Goal: Information Seeking & Learning: Learn about a topic

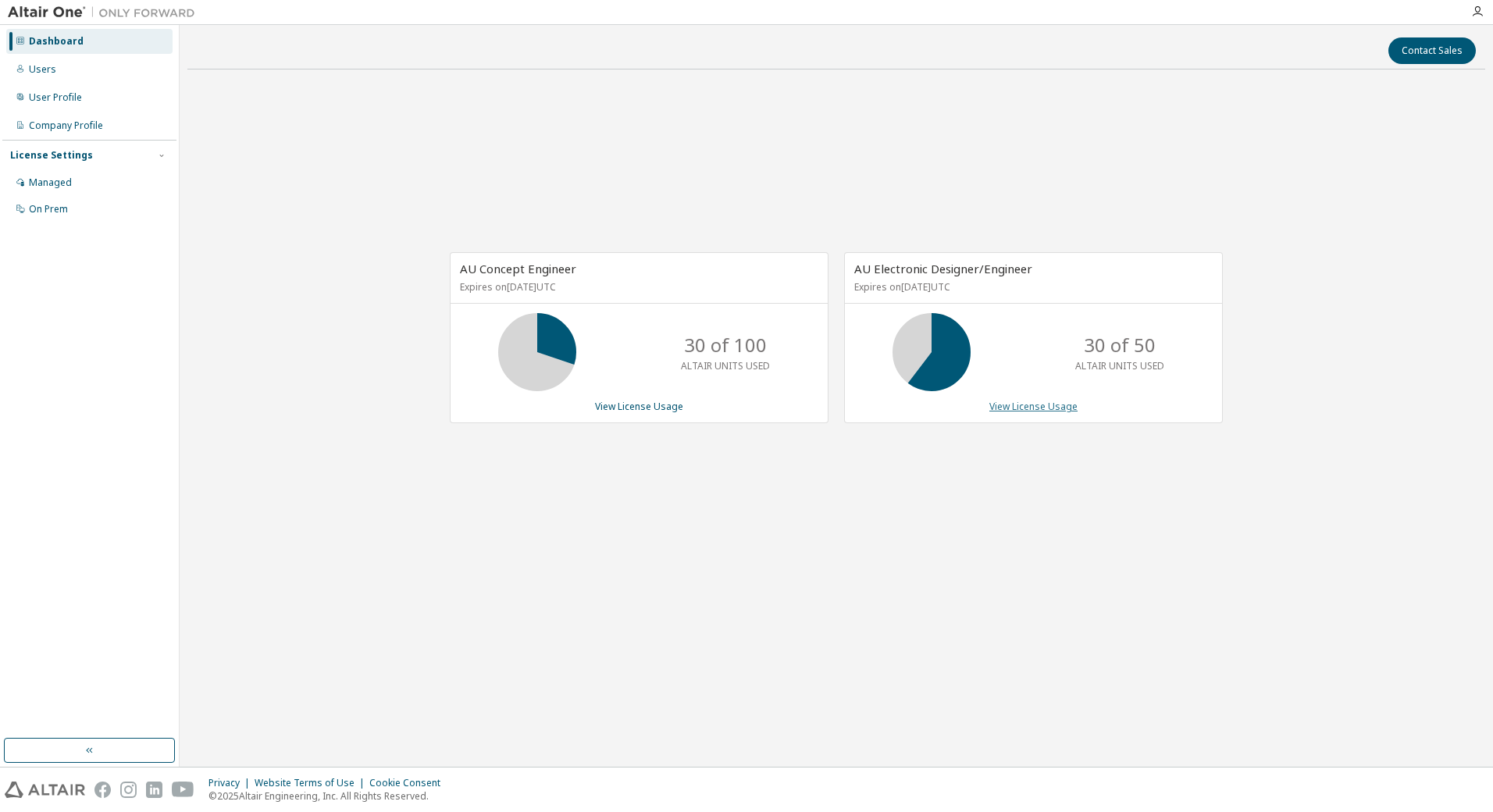
click at [1030, 406] on link "View License Usage" at bounding box center [1034, 406] width 88 height 14
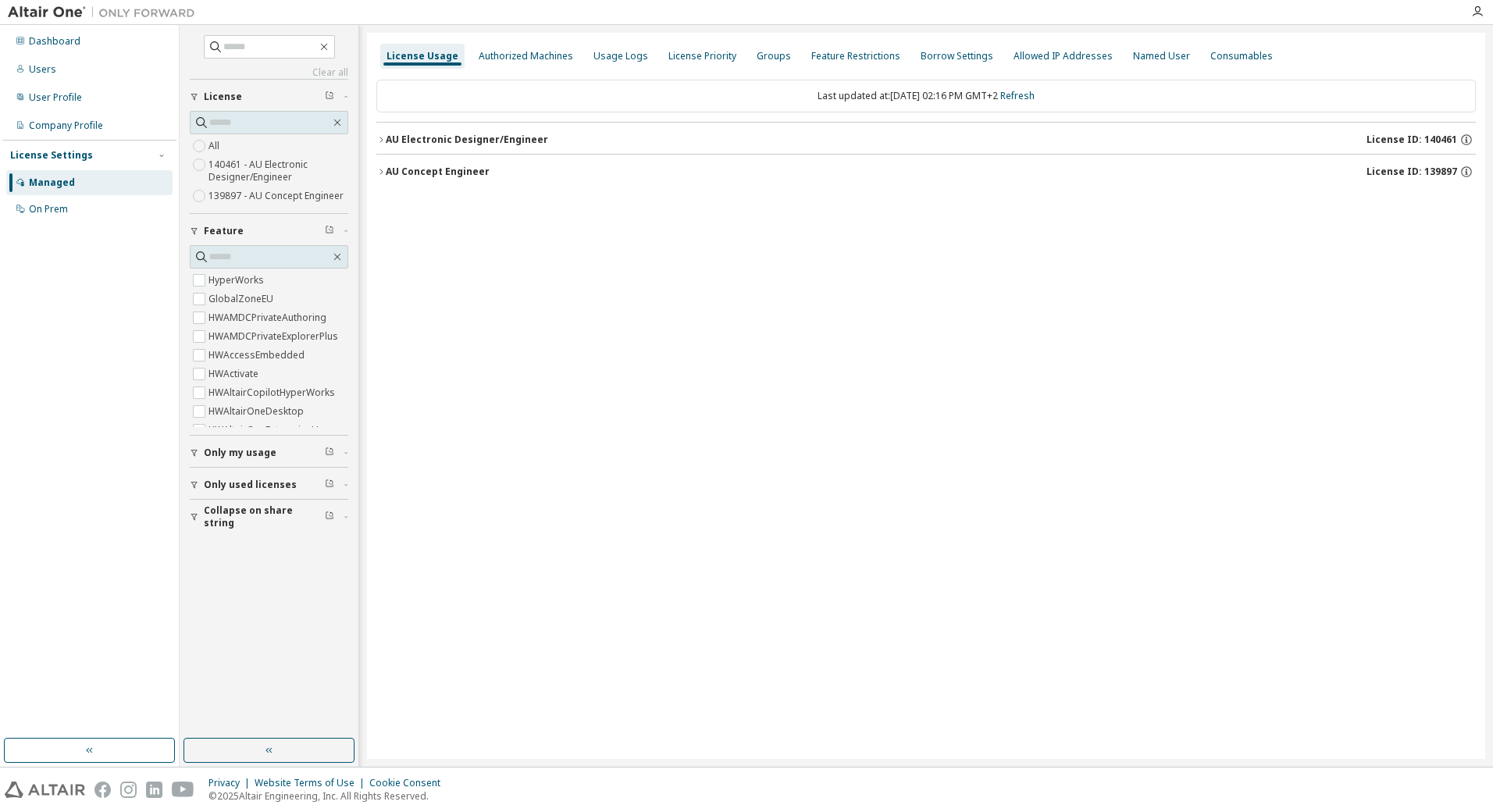
click at [386, 143] on div "AU Electronic Designer/Engineer" at bounding box center [466, 139] width 162 height 13
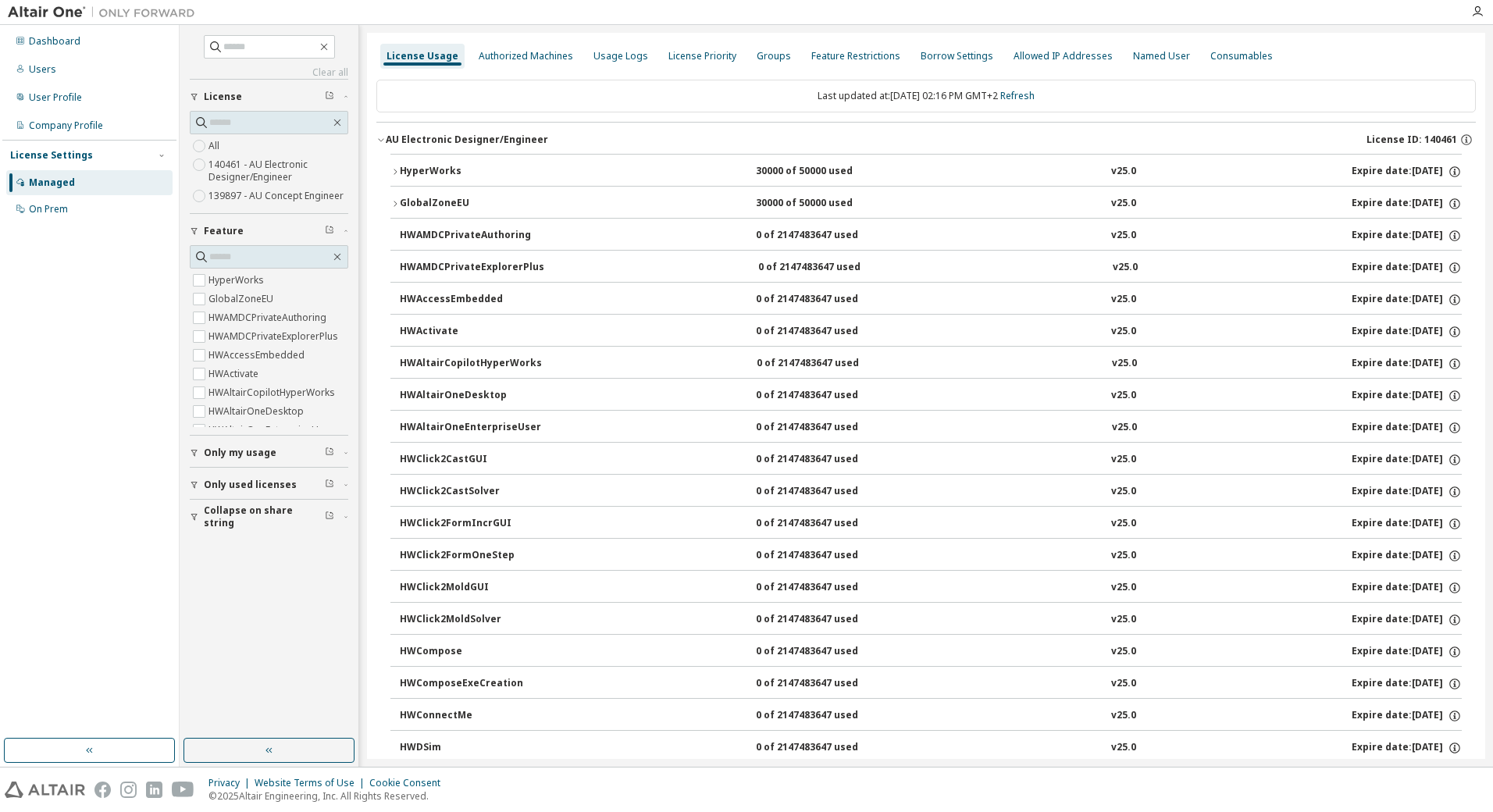
click at [396, 175] on icon "button" at bounding box center [395, 171] width 9 height 9
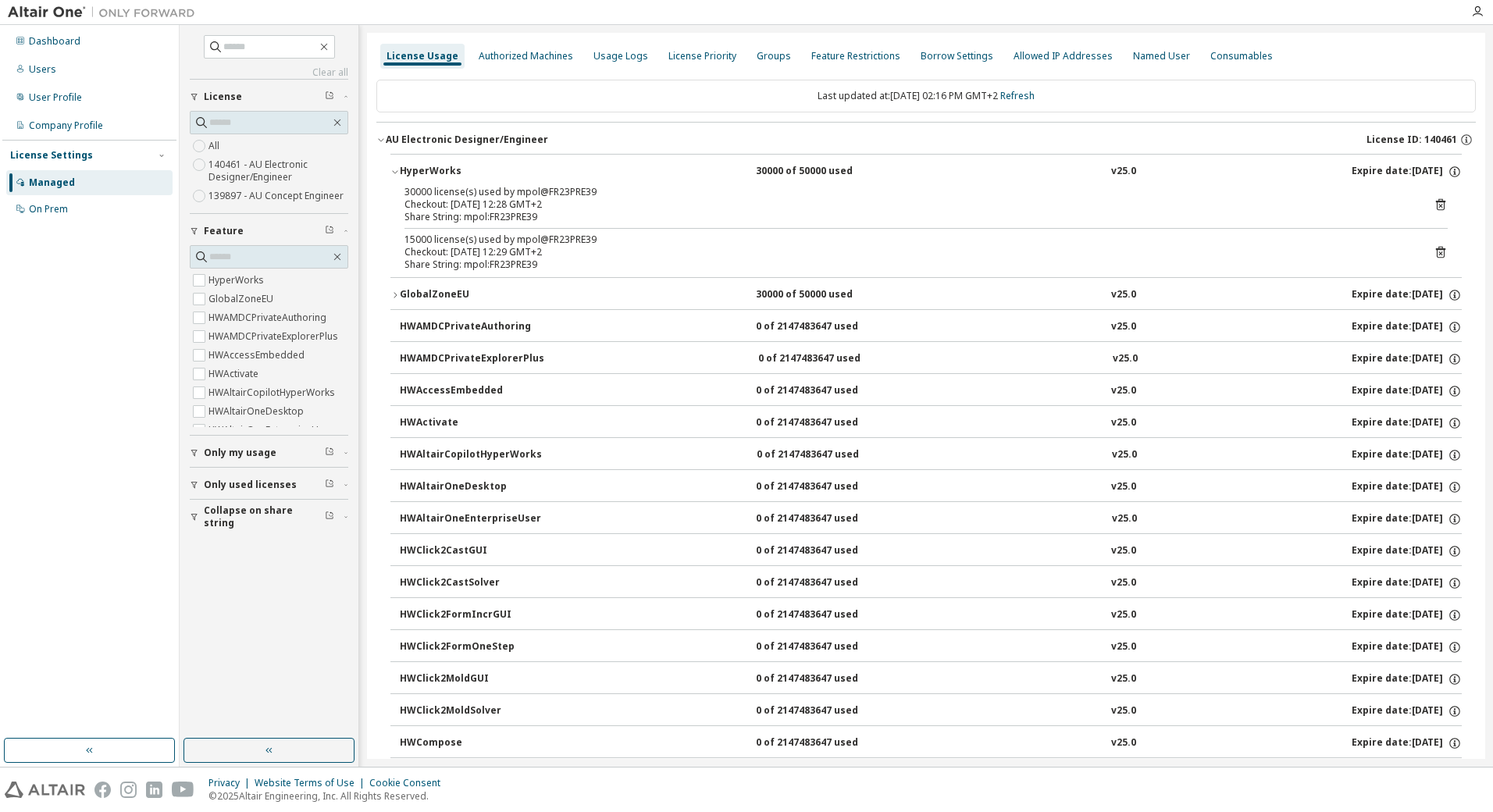
click at [393, 289] on button "GlobalZoneEU 30000 of 50000 used v25.0 Expire date: [DATE]" at bounding box center [926, 294] width 1071 height 34
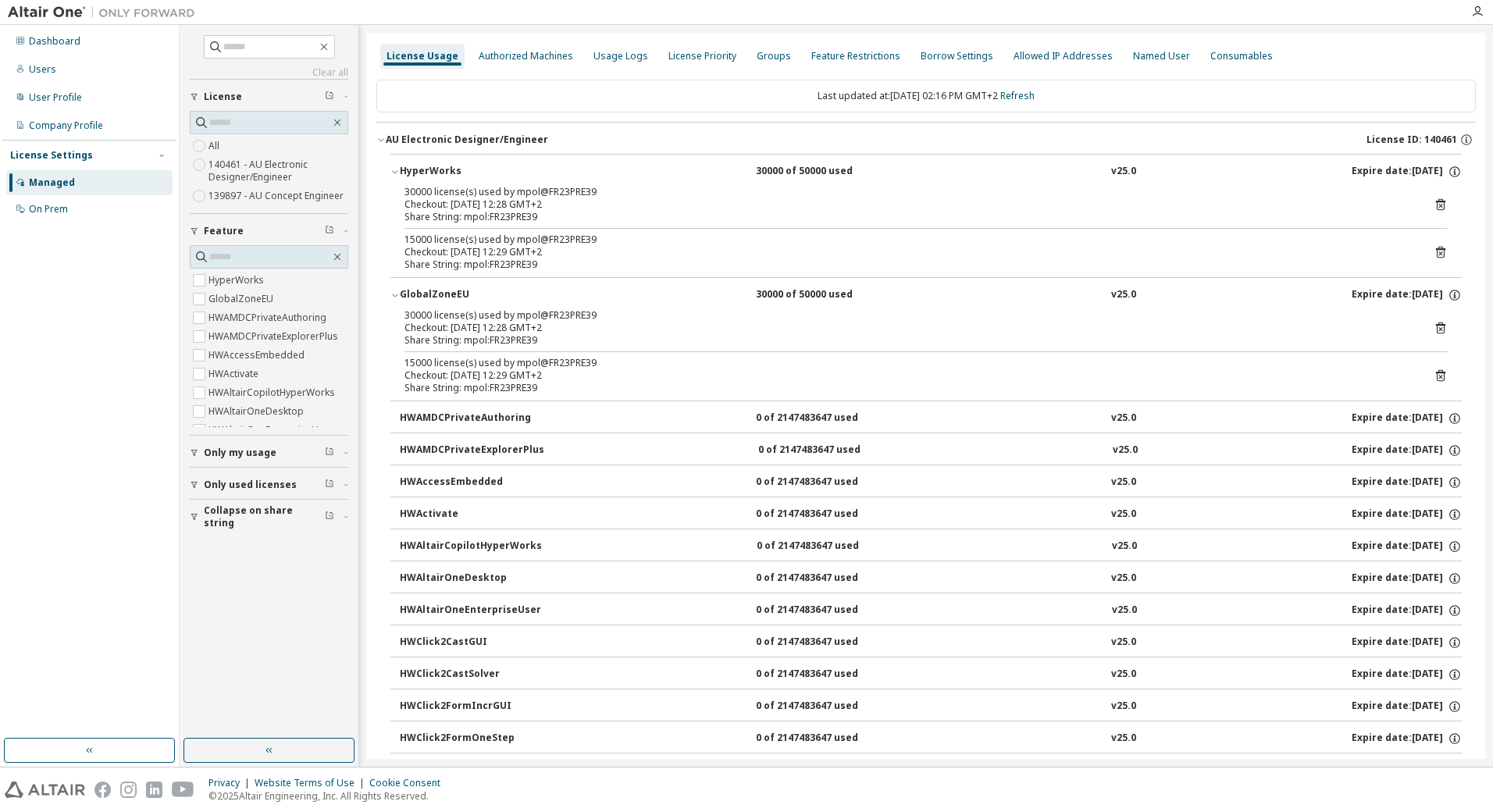
click at [425, 55] on div "License Usage" at bounding box center [422, 56] width 72 height 13
click at [65, 178] on div "Managed" at bounding box center [52, 182] width 46 height 13
click at [59, 199] on div "On Prem" at bounding box center [89, 209] width 166 height 25
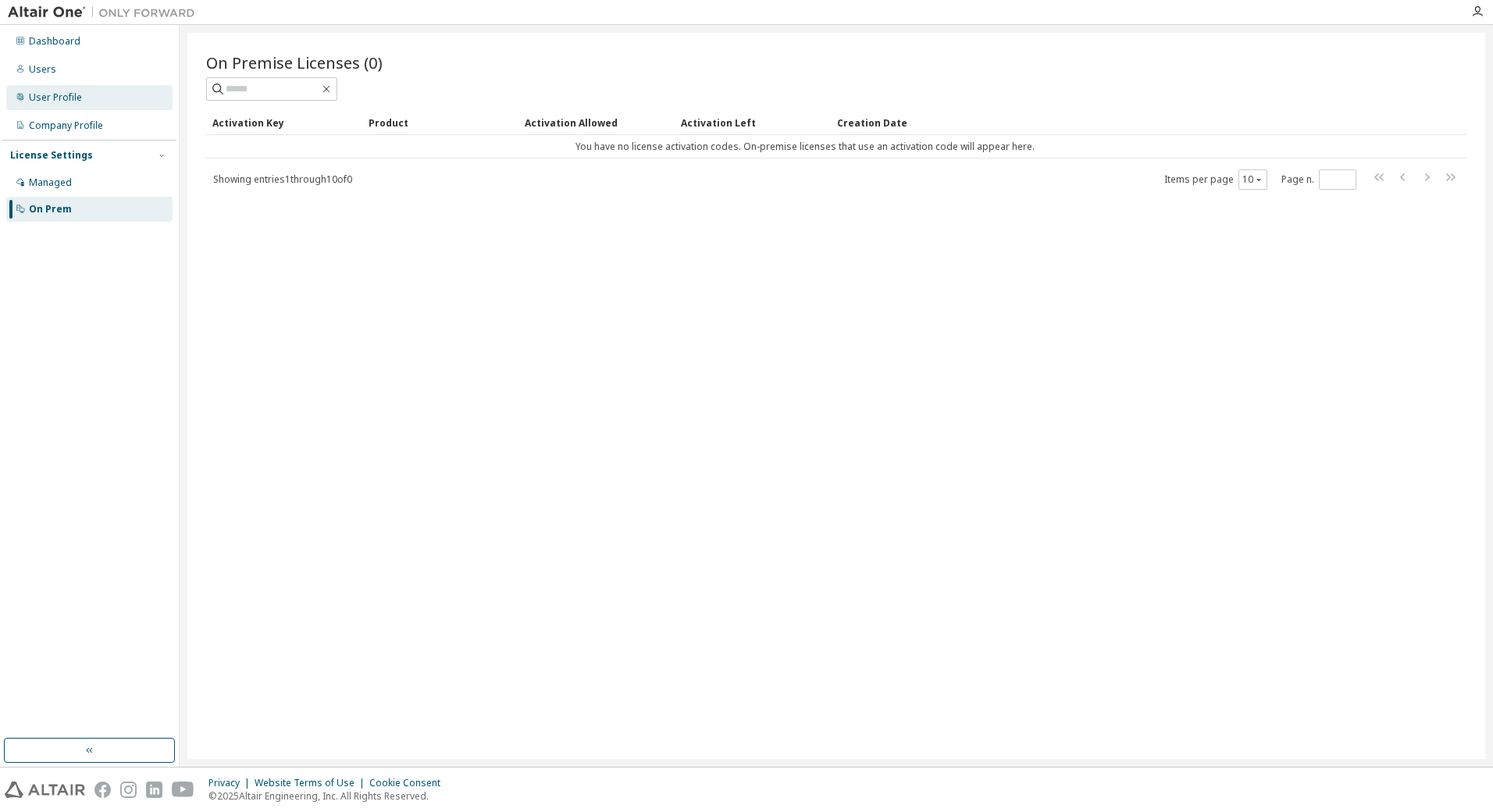
click at [61, 93] on div "User Profile" at bounding box center [55, 98] width 53 height 13
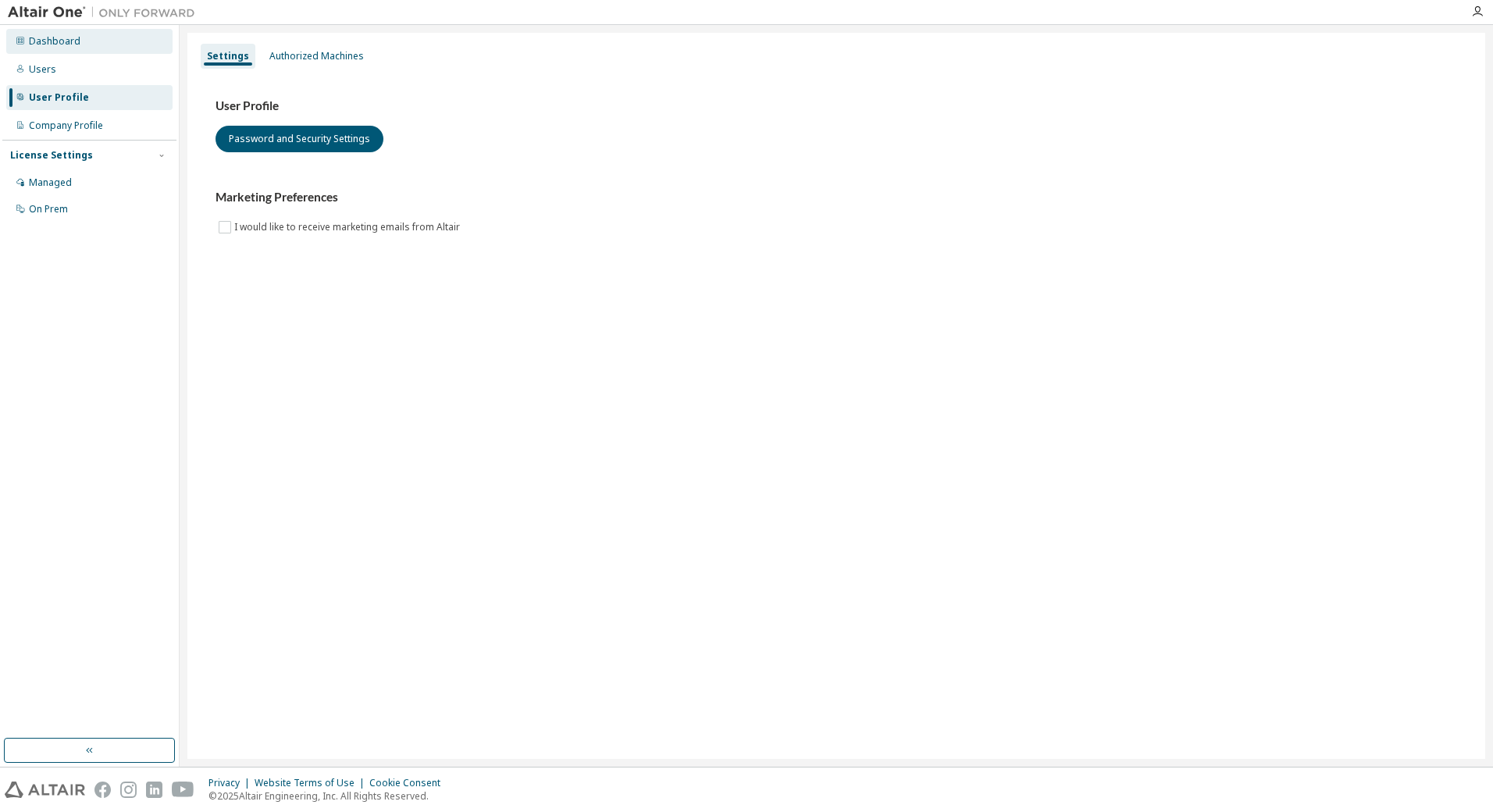
click at [56, 36] on div "Dashboard" at bounding box center [54, 41] width 52 height 13
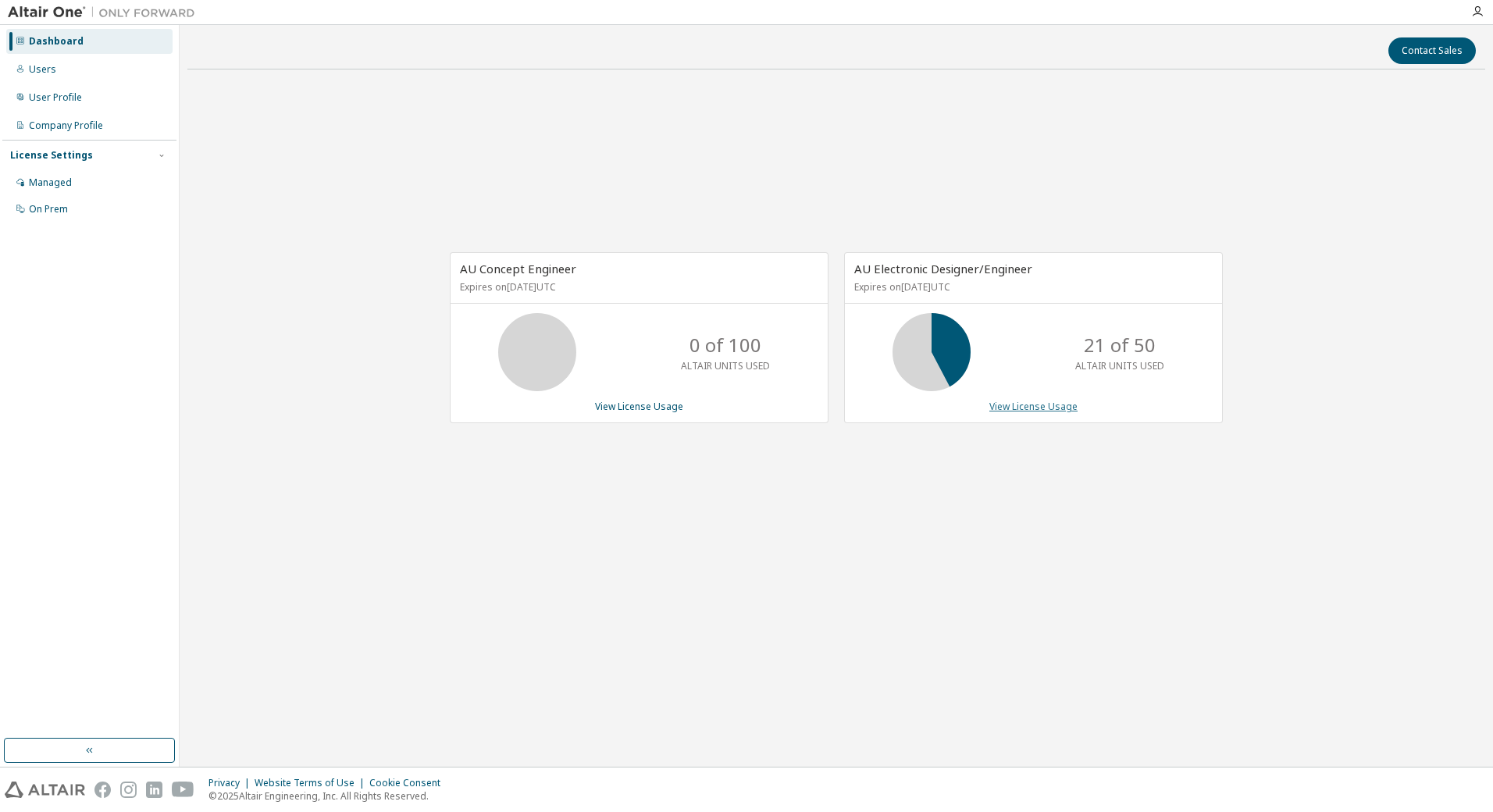
click at [1061, 408] on link "View License Usage" at bounding box center [1034, 406] width 88 height 14
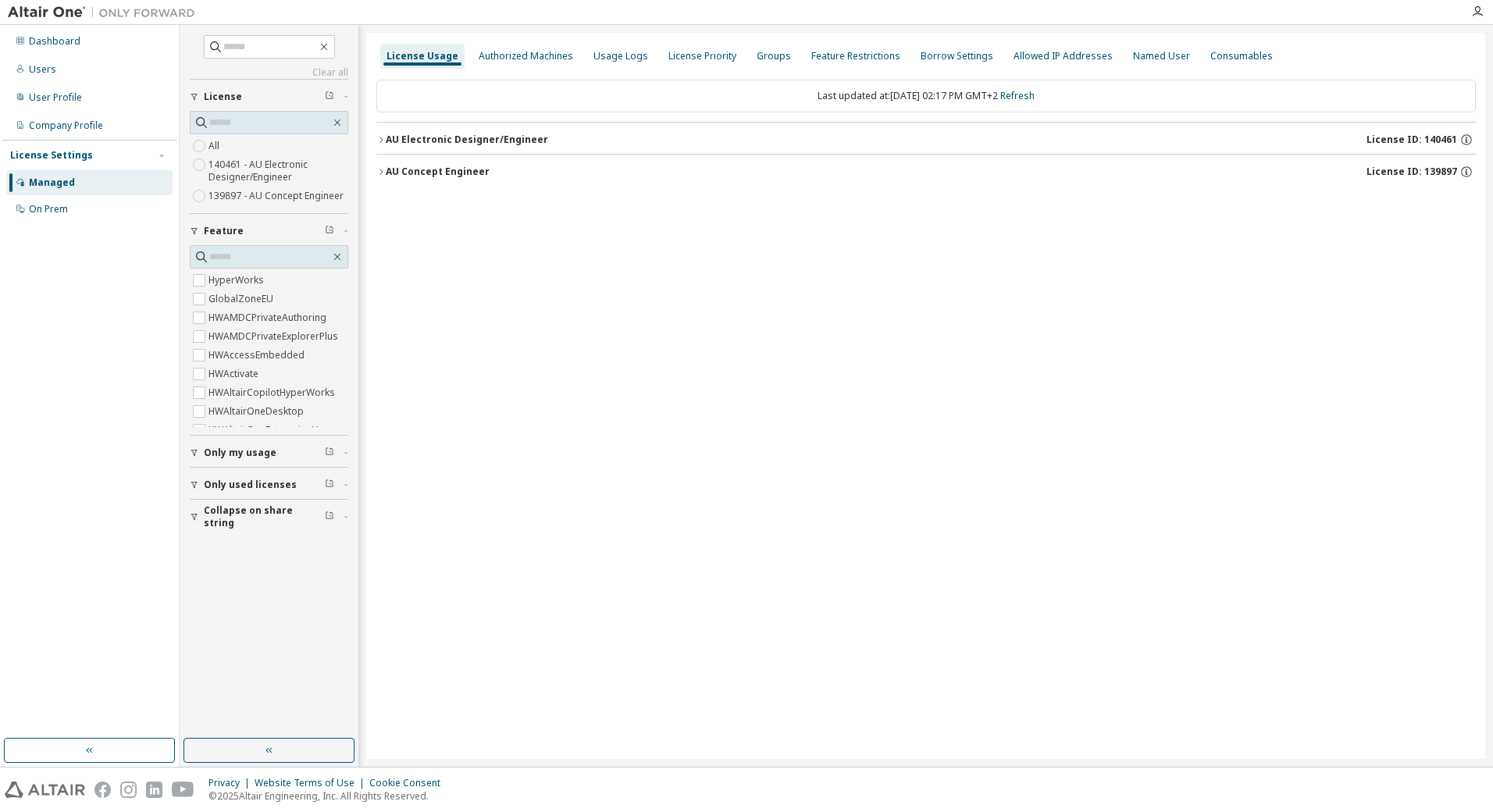
click at [459, 144] on div "AU Electronic Designer/Engineer" at bounding box center [466, 139] width 162 height 13
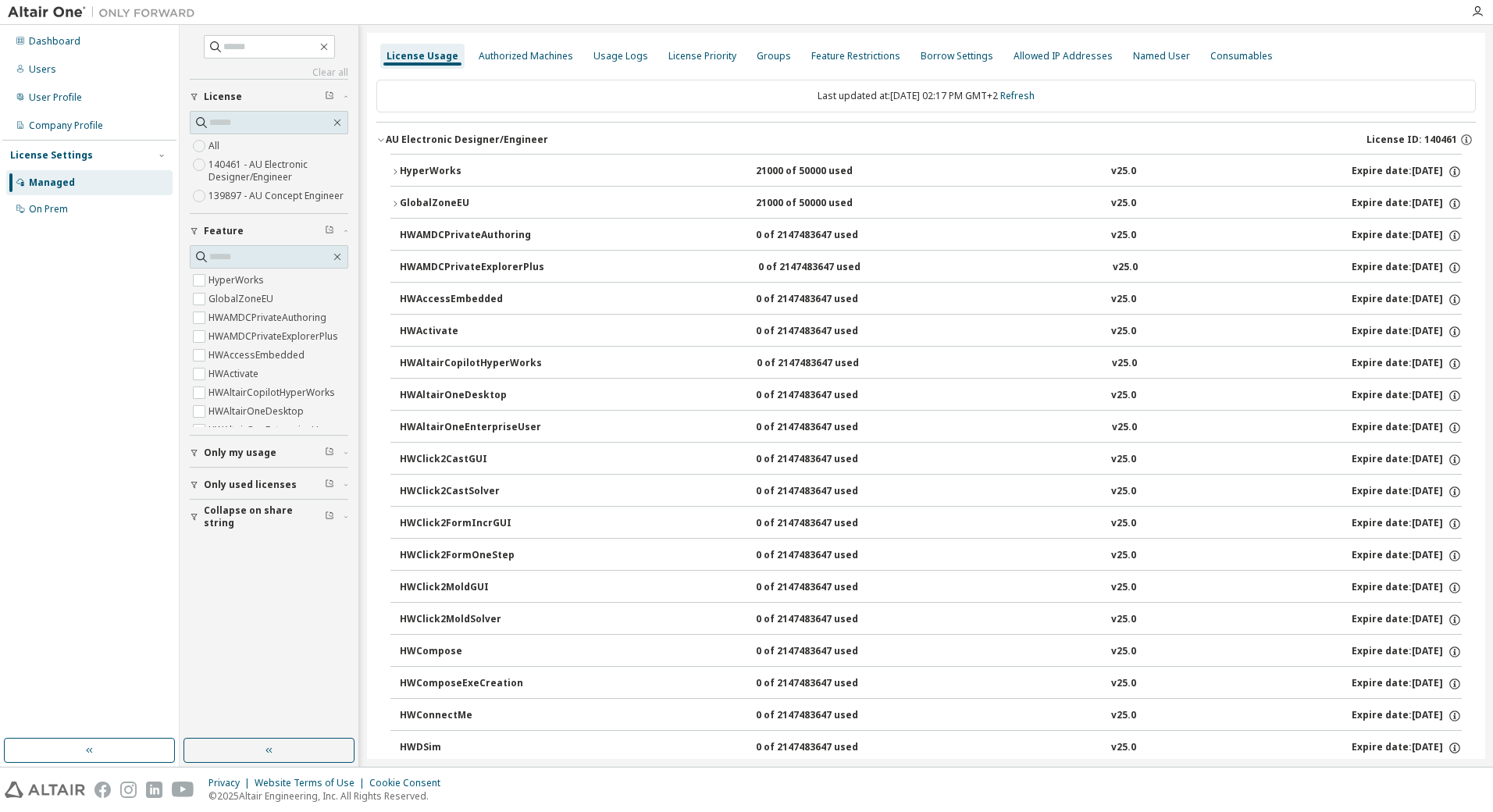
click at [422, 175] on div "HyperWorks" at bounding box center [470, 171] width 141 height 14
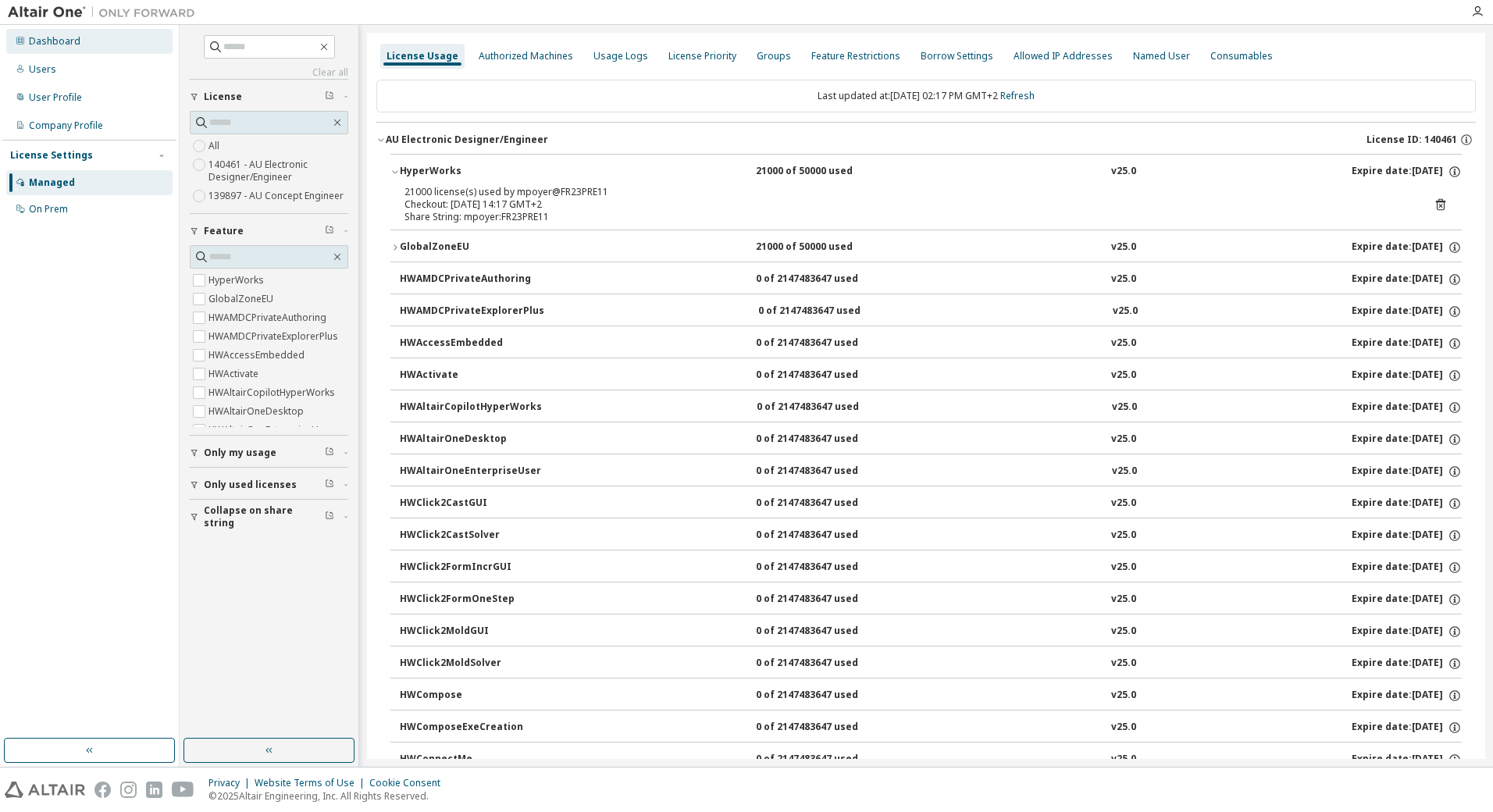
click at [84, 51] on div "Dashboard" at bounding box center [89, 41] width 166 height 25
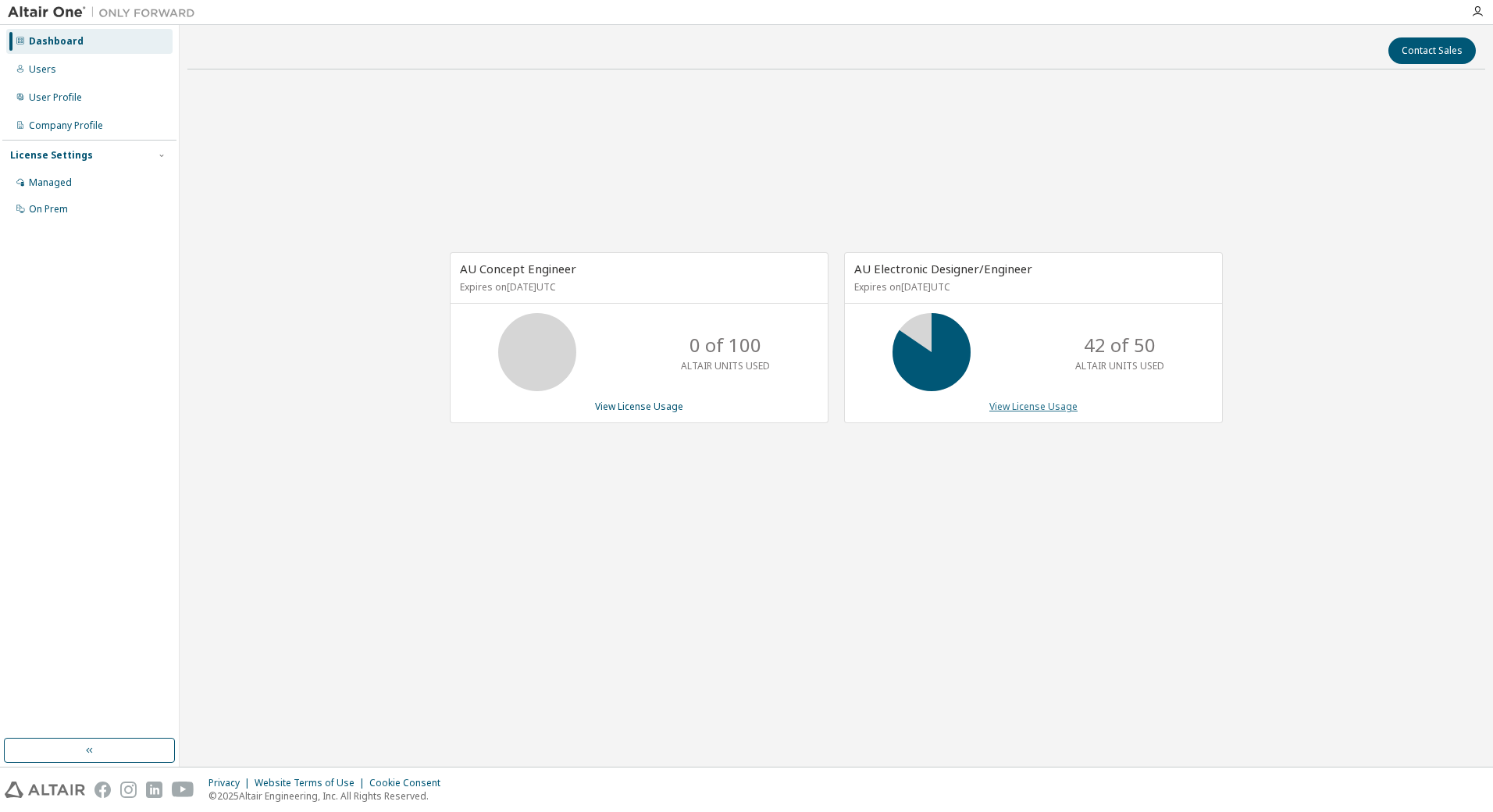
click at [1058, 407] on link "View License Usage" at bounding box center [1034, 406] width 88 height 14
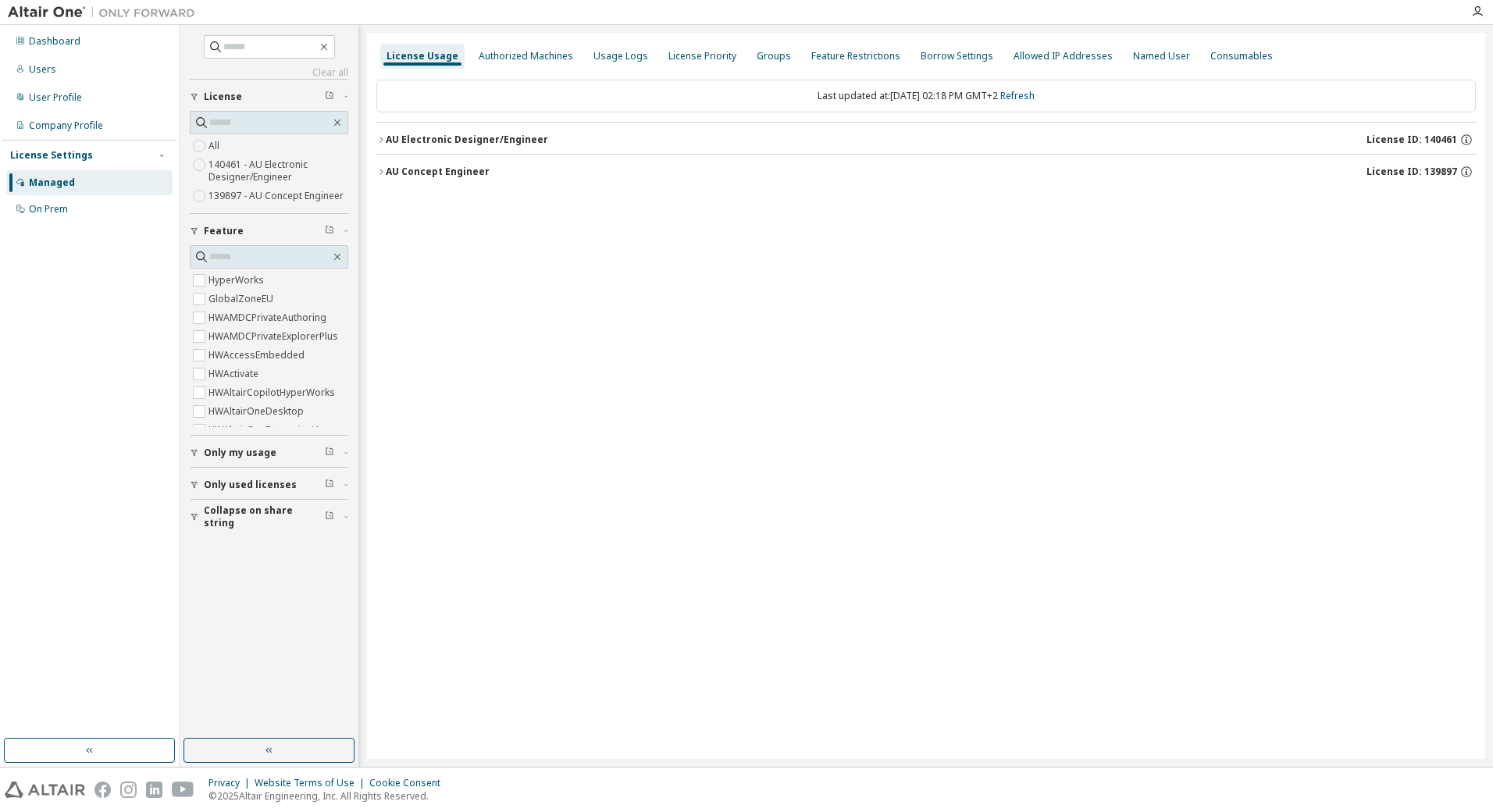
click at [426, 143] on div "AU Electronic Designer/Engineer" at bounding box center [466, 139] width 162 height 13
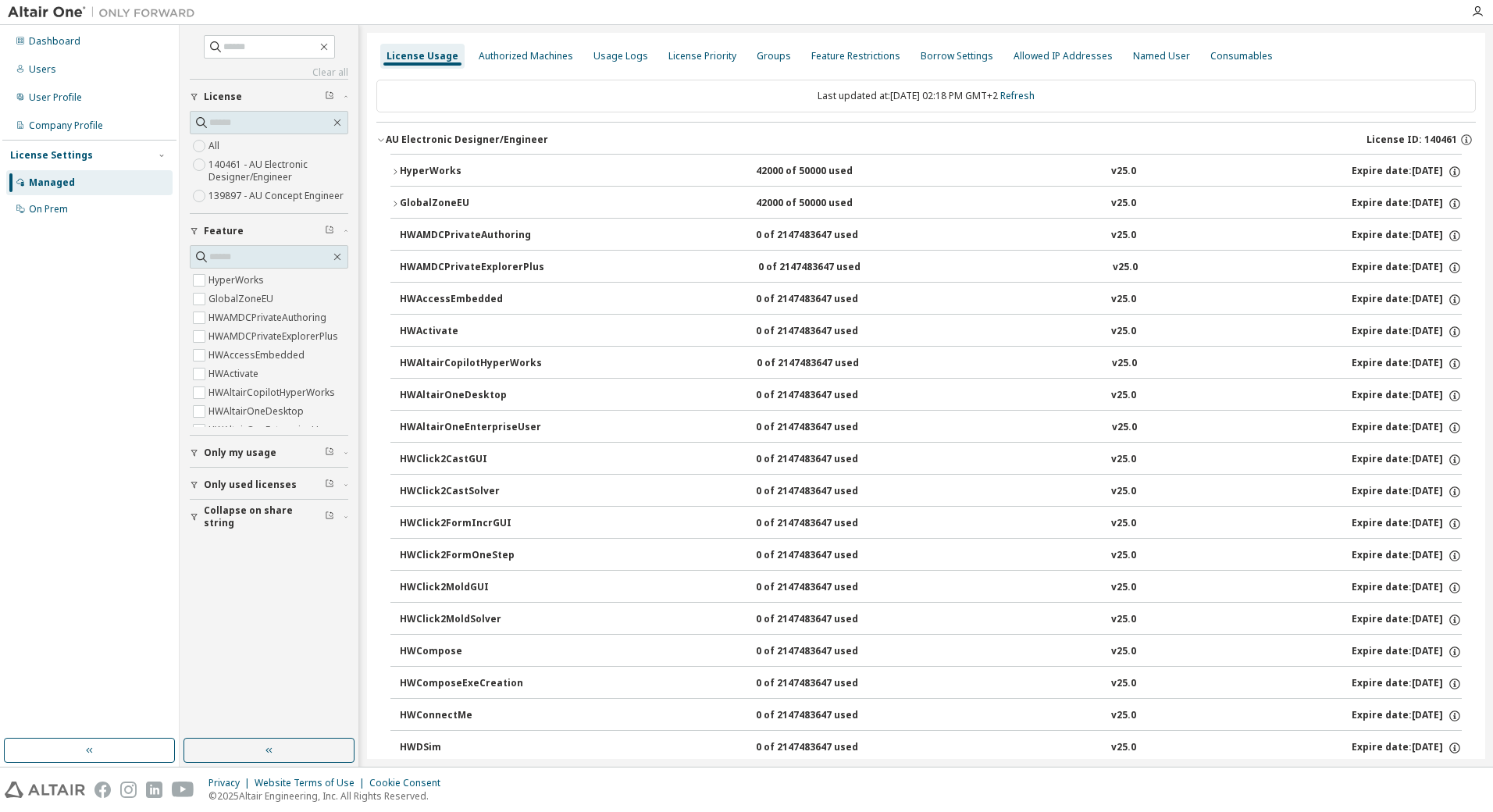
click at [435, 165] on div "HyperWorks" at bounding box center [470, 171] width 141 height 14
